Goal: Task Accomplishment & Management: Manage account settings

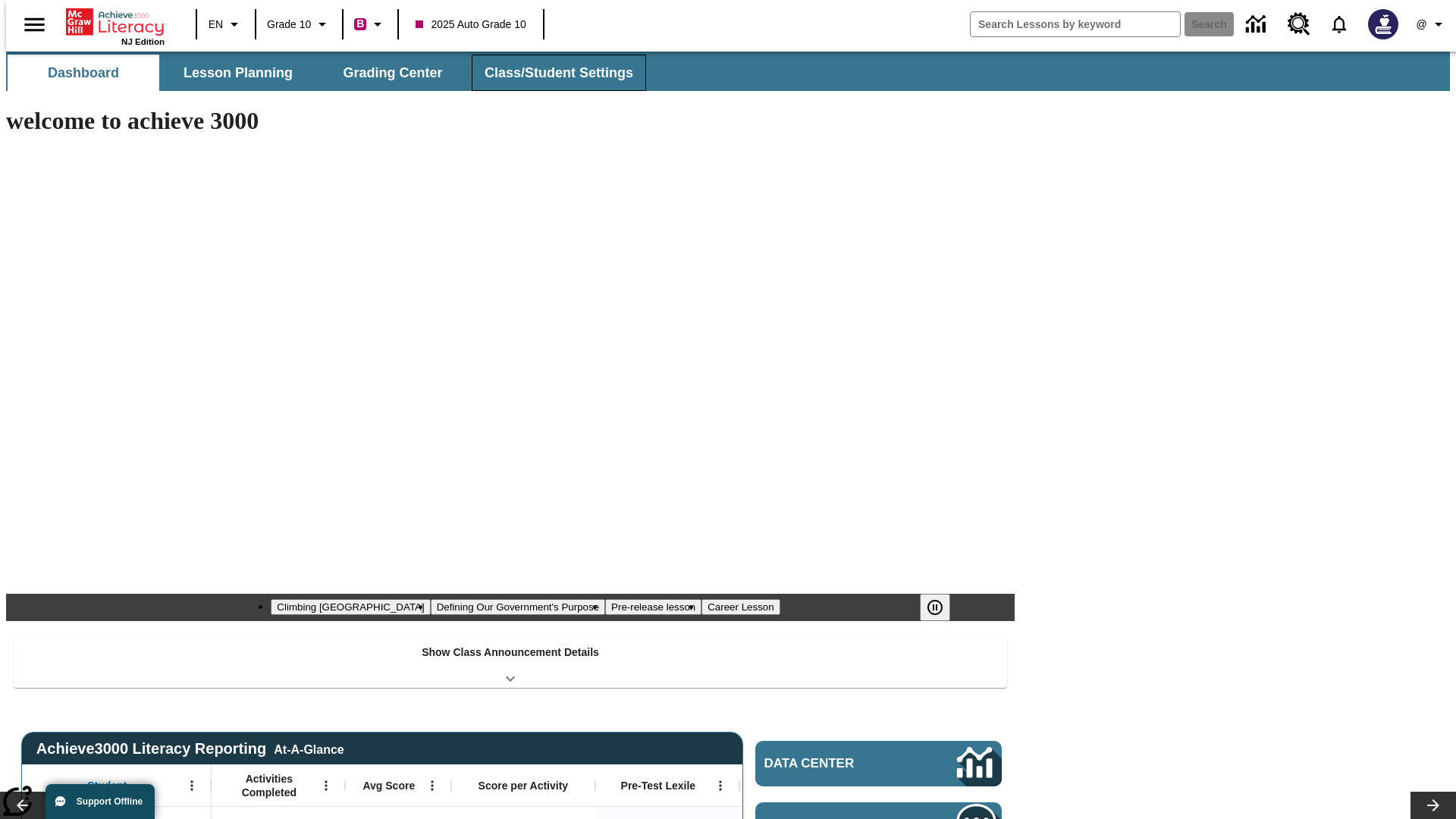
click at [551, 73] on button "Class/Student Settings" at bounding box center [559, 73] width 175 height 37
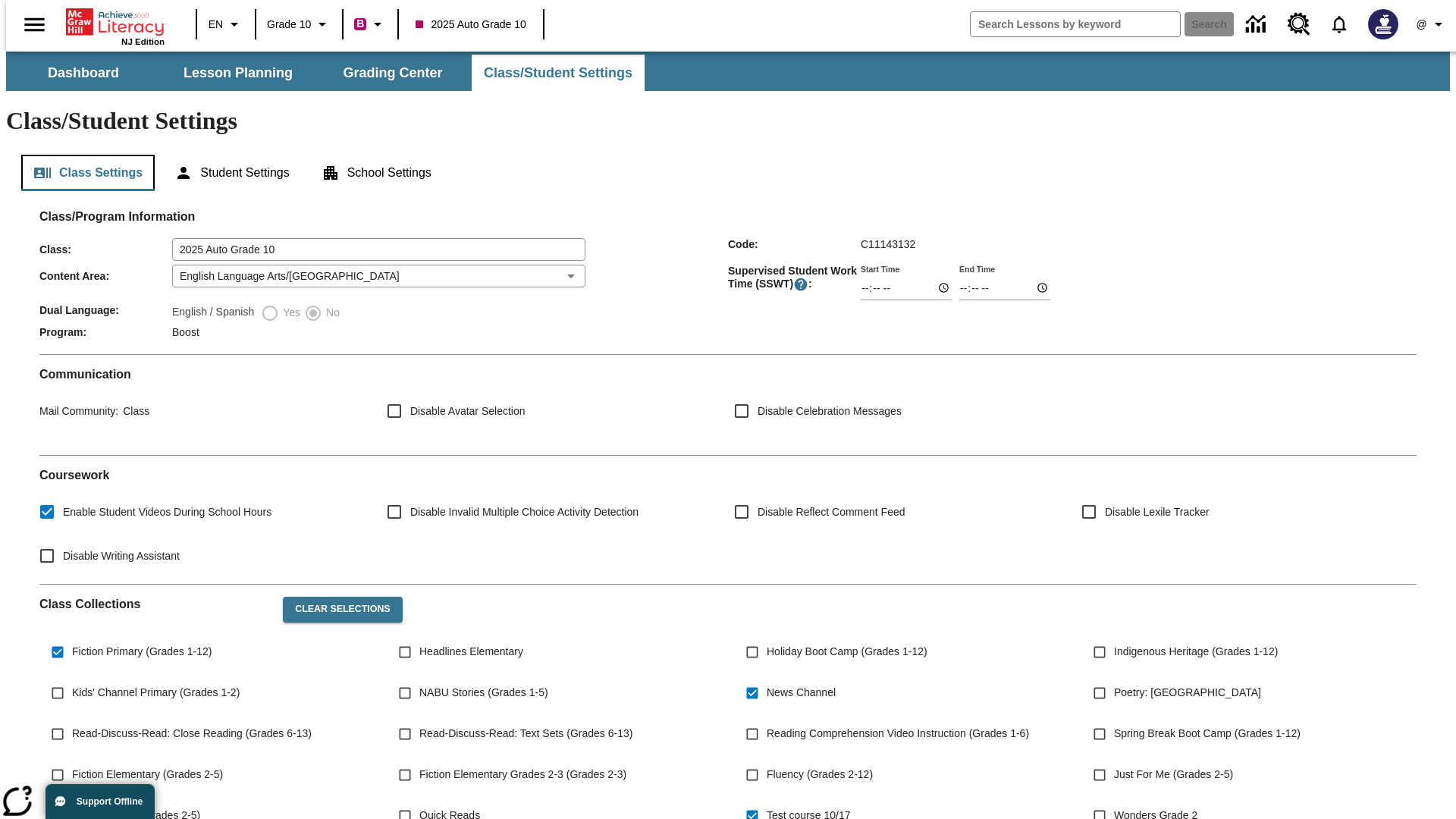
click at [82, 155] on button "Class Settings" at bounding box center [88, 173] width 133 height 37
type input "17:35"
type input "14:22"
